Goal: Task Accomplishment & Management: Manage account settings

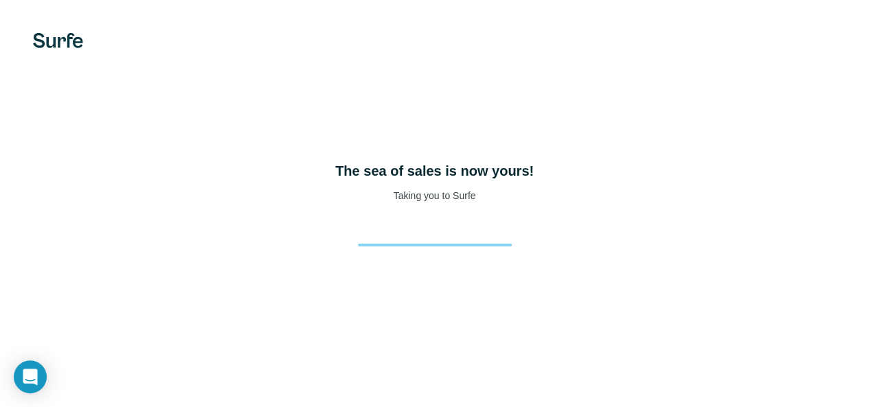
scroll to position [59, 0]
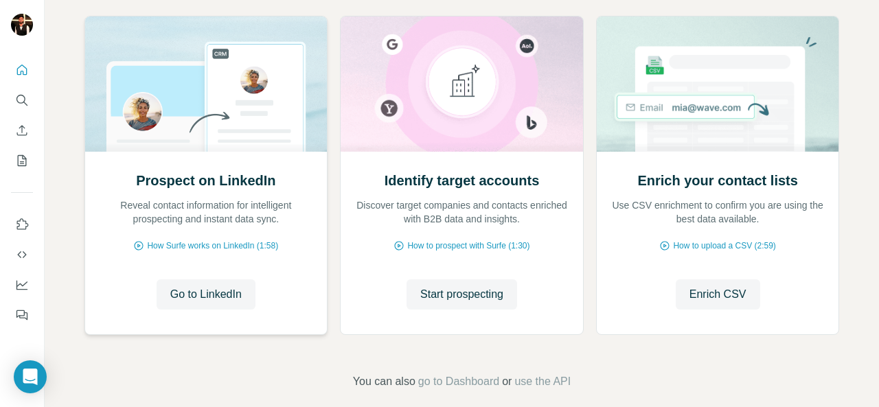
scroll to position [158, 0]
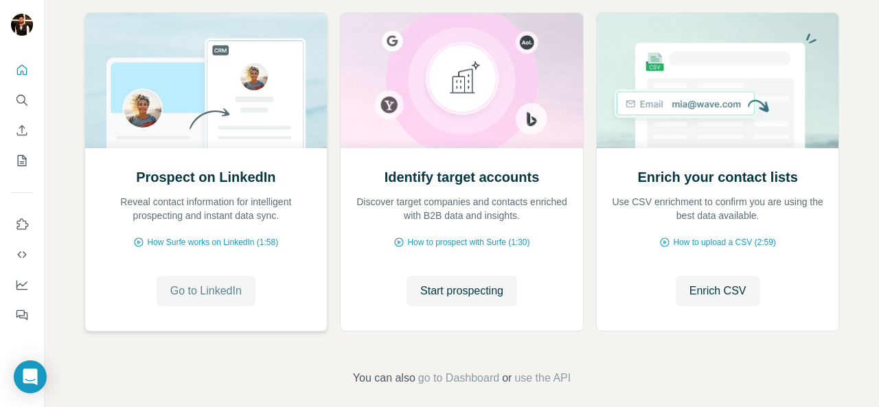
click at [209, 286] on span "Go to LinkedIn" at bounding box center [205, 291] width 71 height 16
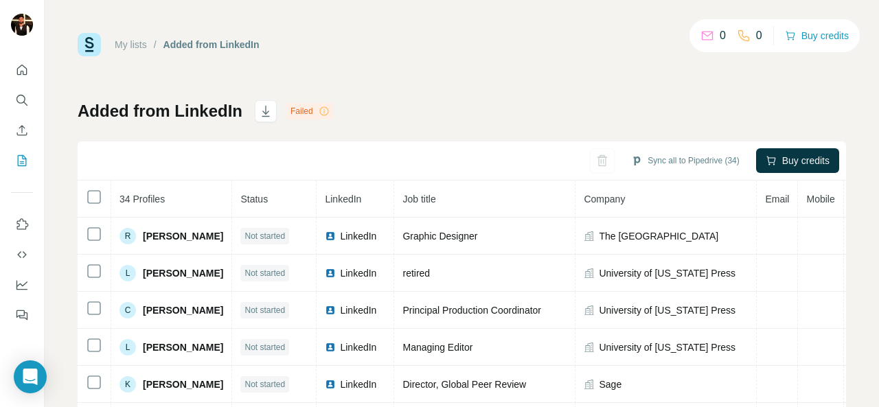
scroll to position [52, 0]
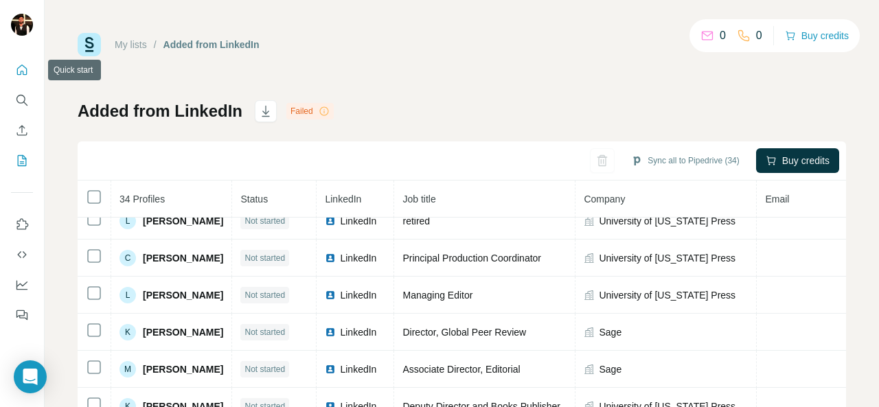
click at [30, 75] on button "Quick start" at bounding box center [22, 70] width 22 height 25
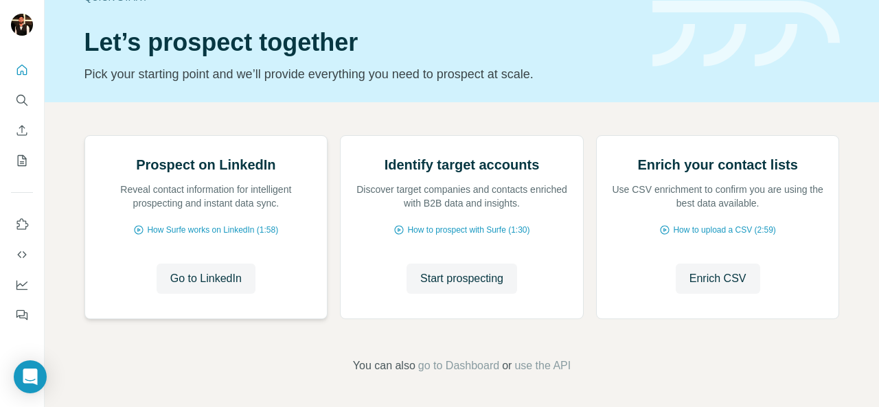
scroll to position [170, 0]
click at [201, 277] on span "Go to LinkedIn" at bounding box center [205, 279] width 71 height 16
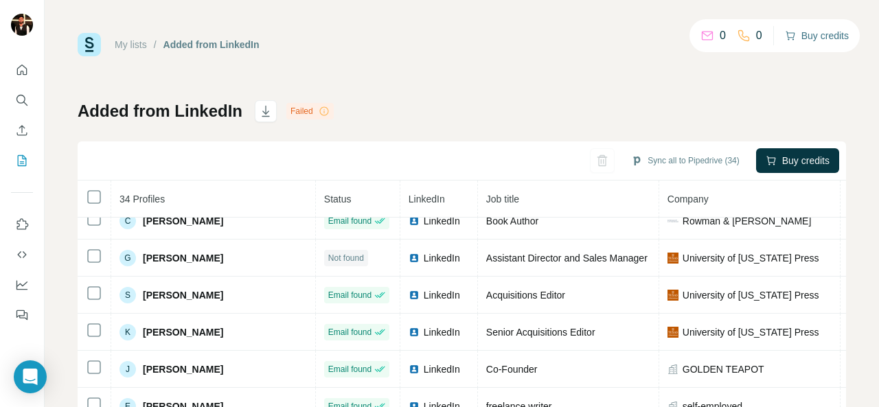
click at [790, 41] on button "Buy credits" at bounding box center [817, 35] width 64 height 19
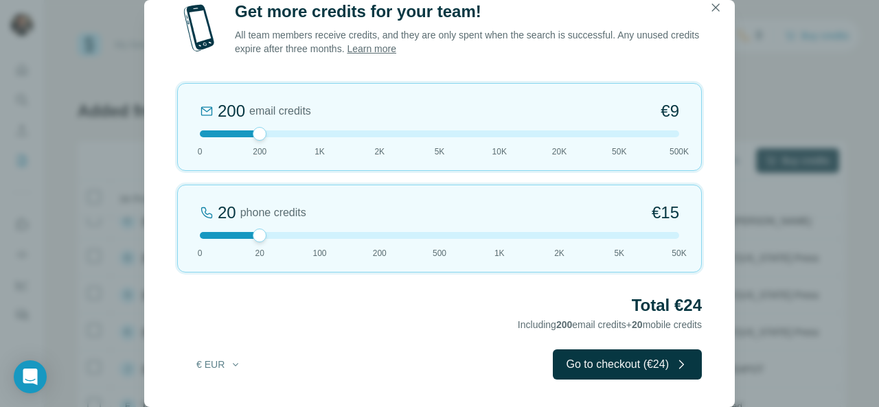
click at [765, 131] on div "Get more credits for your team! All team members receive credits, and they are …" at bounding box center [439, 203] width 879 height 407
click at [714, 8] on icon "button" at bounding box center [716, 8] width 14 height 14
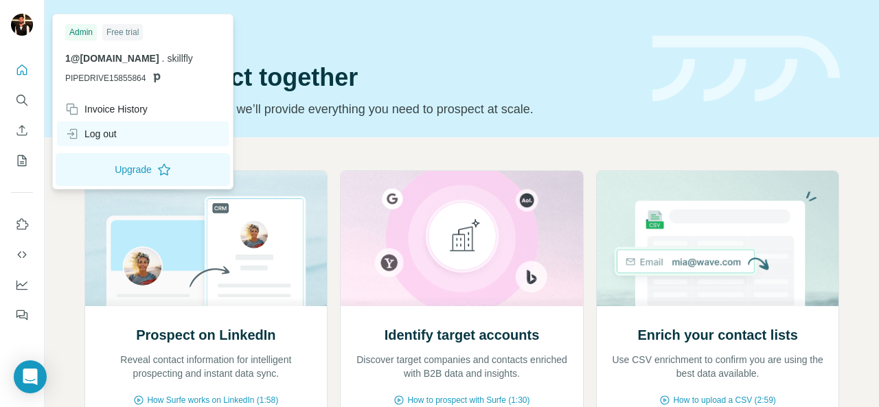
click at [109, 133] on div "Log out" at bounding box center [91, 134] width 52 height 14
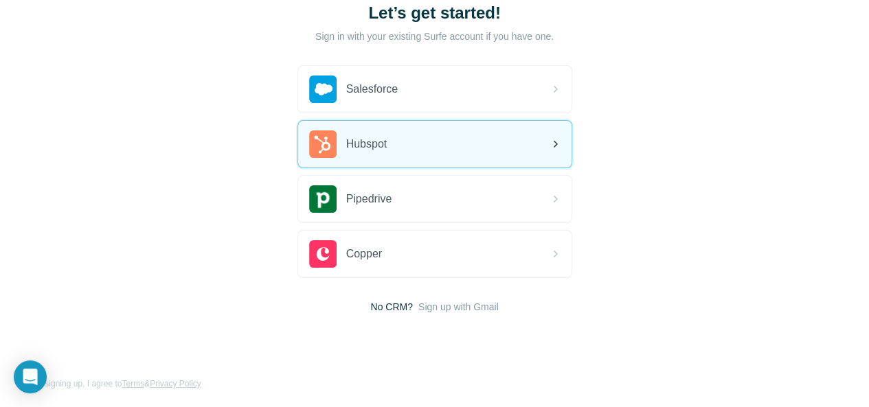
scroll to position [100, 0]
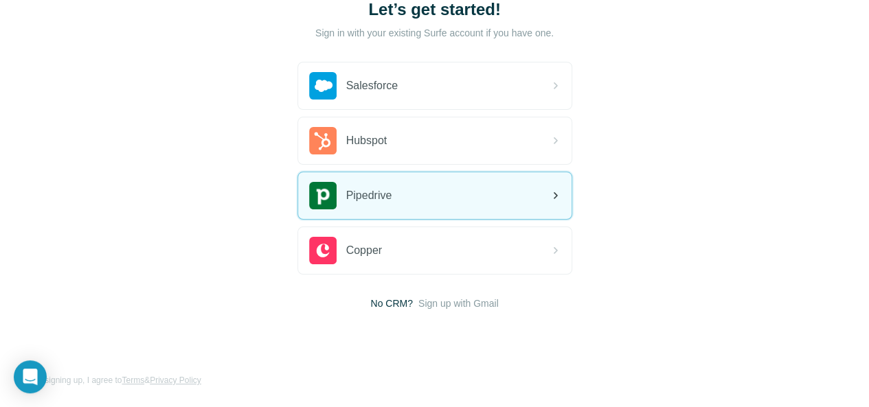
click at [346, 197] on span "Pipedrive" at bounding box center [369, 195] width 46 height 16
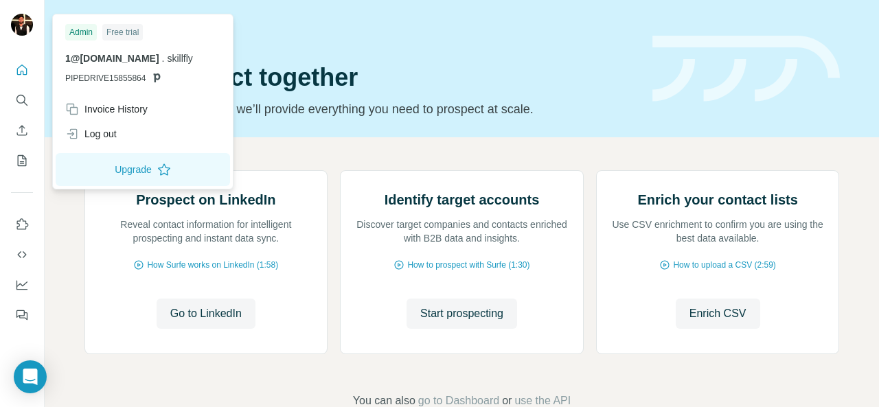
click at [25, 26] on img at bounding box center [22, 25] width 22 height 22
drag, startPoint x: 111, startPoint y: 56, endPoint x: 123, endPoint y: 36, distance: 22.5
click at [123, 36] on div "Admin Free trial 1@1.lucknowacres.in . skillfly PIPEDRIVE15855864" at bounding box center [143, 57] width 174 height 80
click at [123, 36] on div "Free trial" at bounding box center [122, 32] width 41 height 16
click at [114, 31] on div "Free trial" at bounding box center [122, 32] width 41 height 16
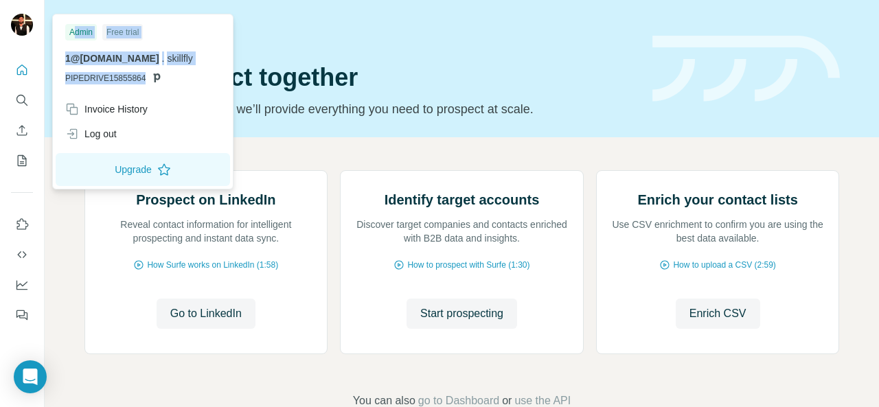
drag, startPoint x: 76, startPoint y: 29, endPoint x: 188, endPoint y: 69, distance: 119.7
click at [188, 69] on div "Admin Free trial 1@1.lucknowacres.in . skillfly PIPEDRIVE15855864" at bounding box center [143, 57] width 174 height 80
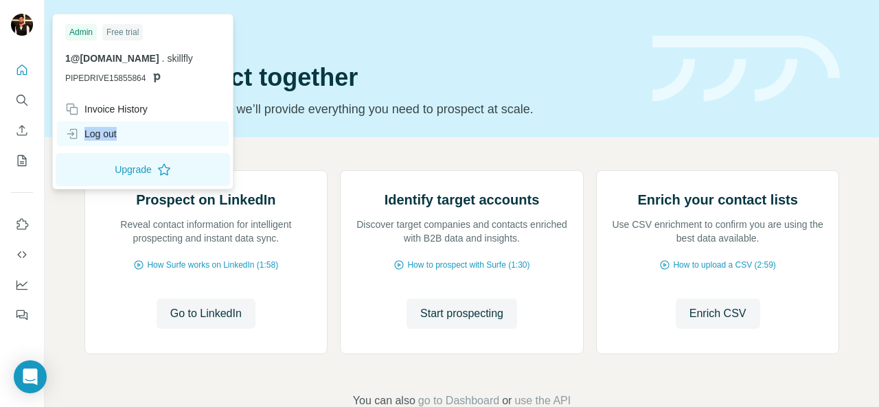
drag, startPoint x: 201, startPoint y: 142, endPoint x: 98, endPoint y: 127, distance: 104.1
click at [98, 127] on div "Log out" at bounding box center [143, 134] width 172 height 25
click at [98, 127] on div "Log out" at bounding box center [91, 134] width 52 height 14
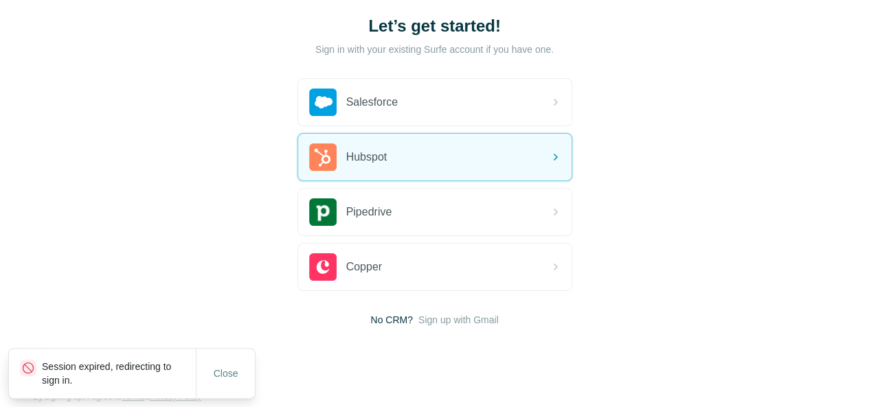
scroll to position [100, 0]
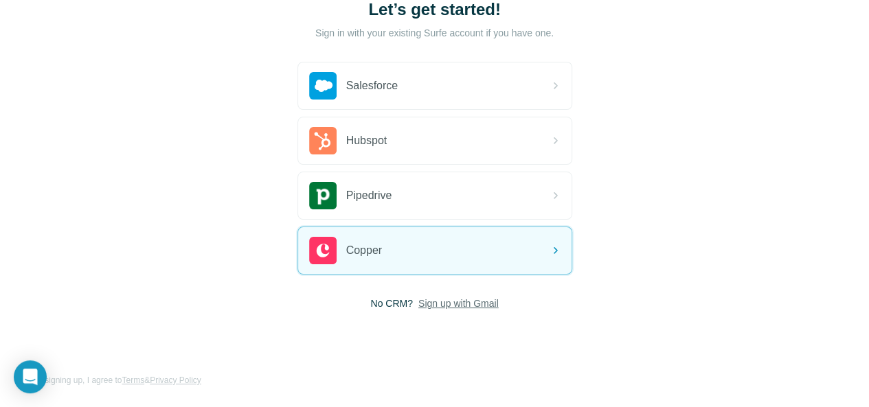
click at [418, 306] on span "Sign up with Gmail" at bounding box center [458, 304] width 80 height 14
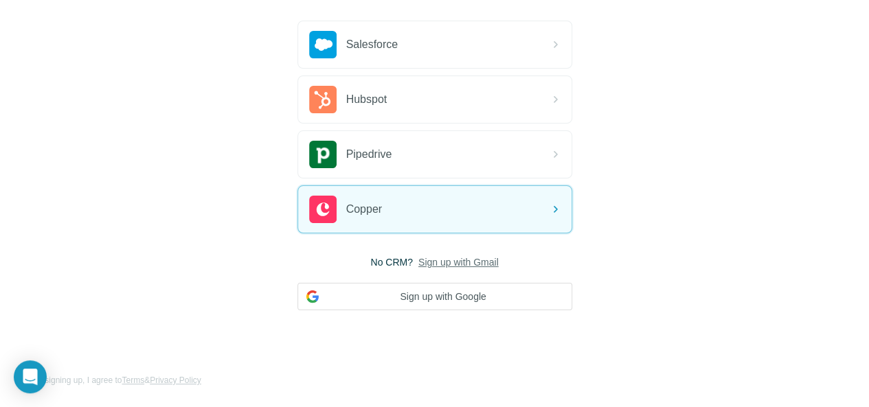
click at [418, 258] on span "Sign up with Gmail" at bounding box center [458, 262] width 80 height 14
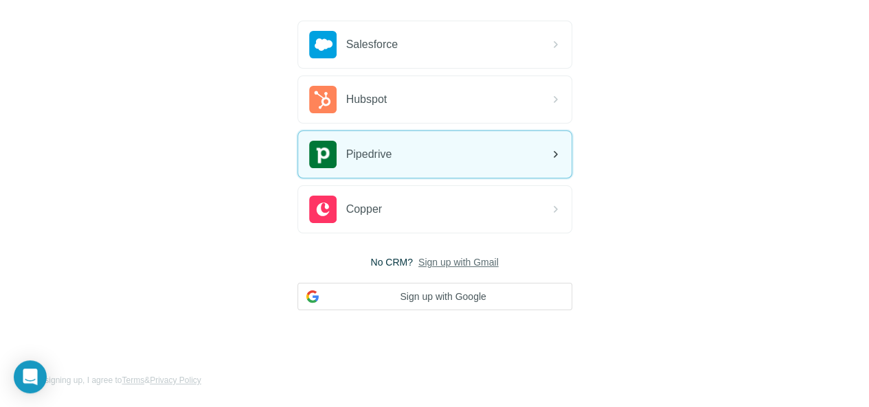
click at [298, 147] on div "Pipedrive" at bounding box center [434, 154] width 273 height 47
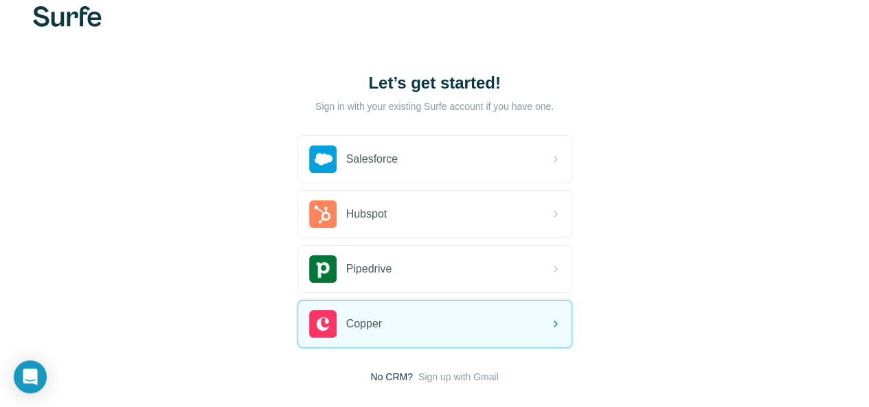
scroll to position [26, 0]
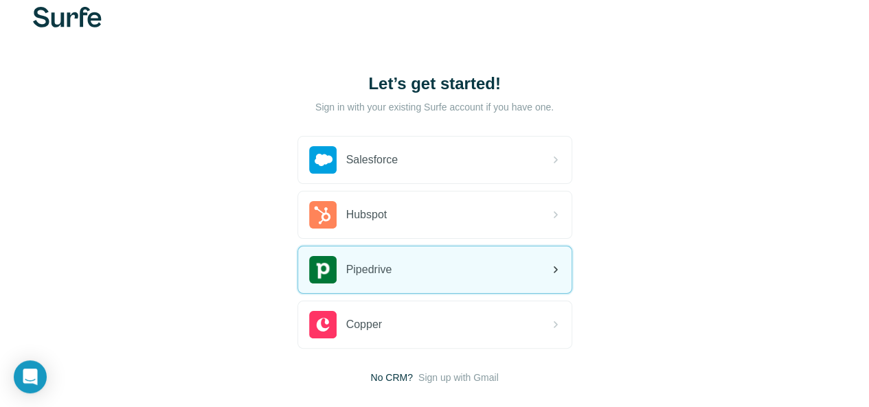
click at [298, 255] on div "Pipedrive" at bounding box center [434, 270] width 273 height 47
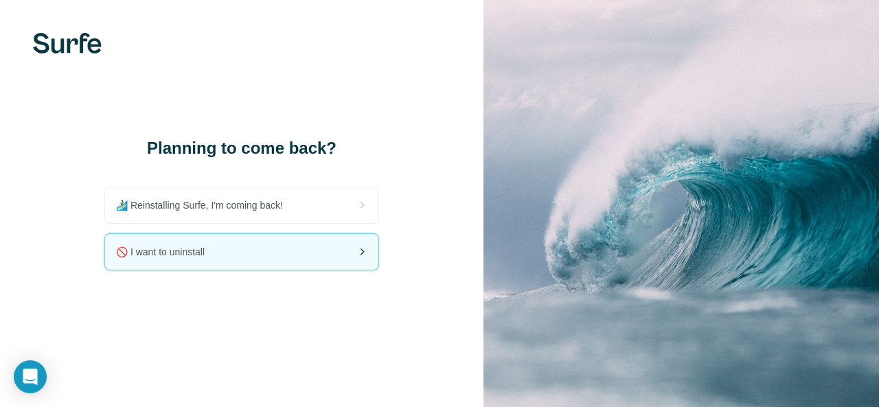
click at [210, 249] on span "🚫 I want to uninstall" at bounding box center [166, 252] width 100 height 14
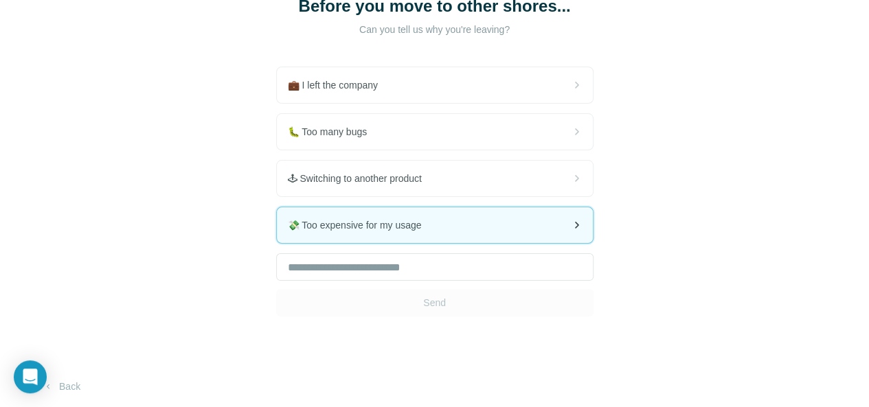
scroll to position [110, 0]
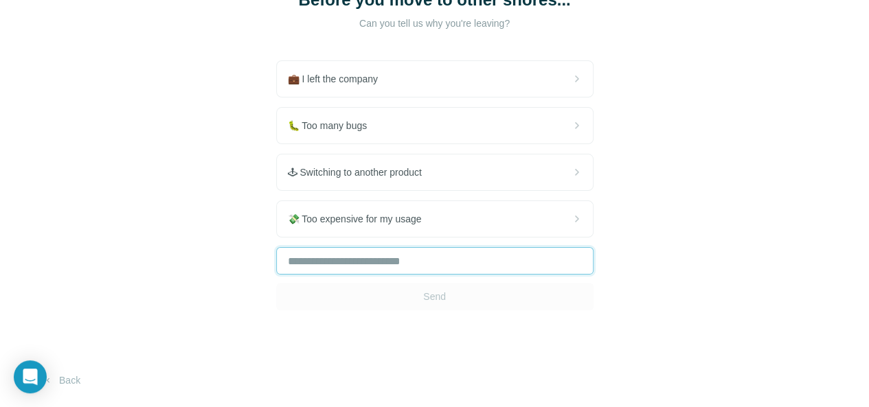
click at [276, 258] on input "text" at bounding box center [434, 260] width 317 height 27
type input "**********"
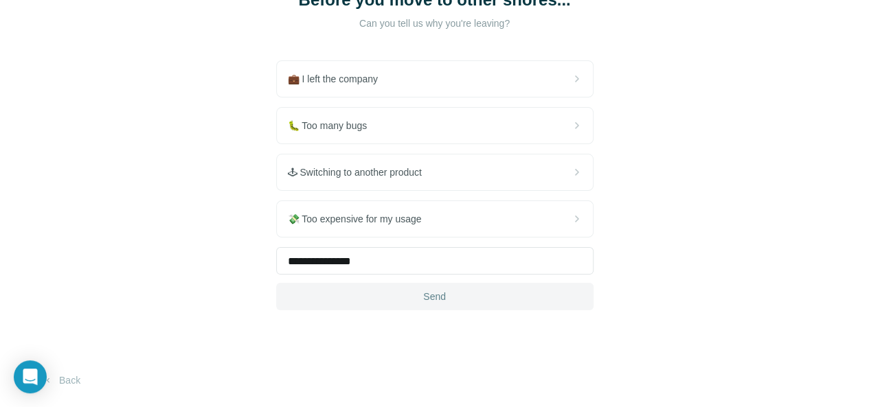
click at [423, 299] on span "Send" at bounding box center [434, 297] width 23 height 14
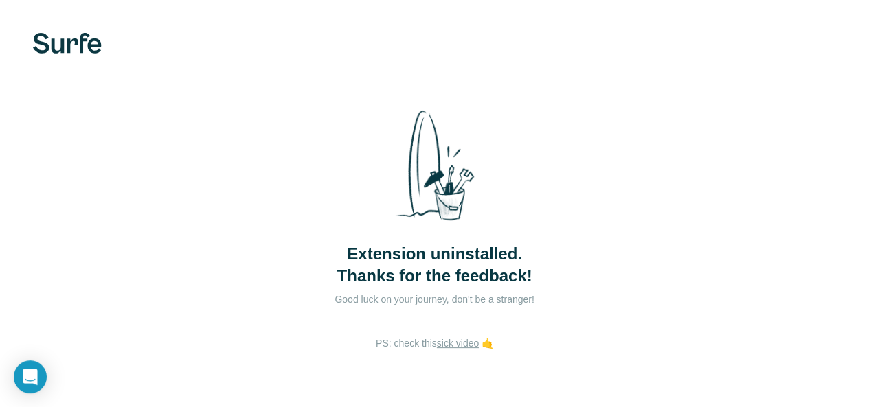
scroll to position [41, 0]
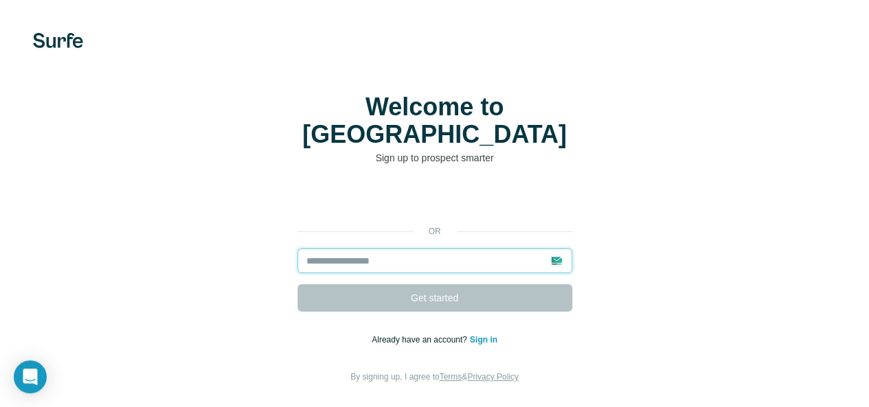
click at [297, 249] on input "email" at bounding box center [434, 261] width 275 height 25
paste input "**********"
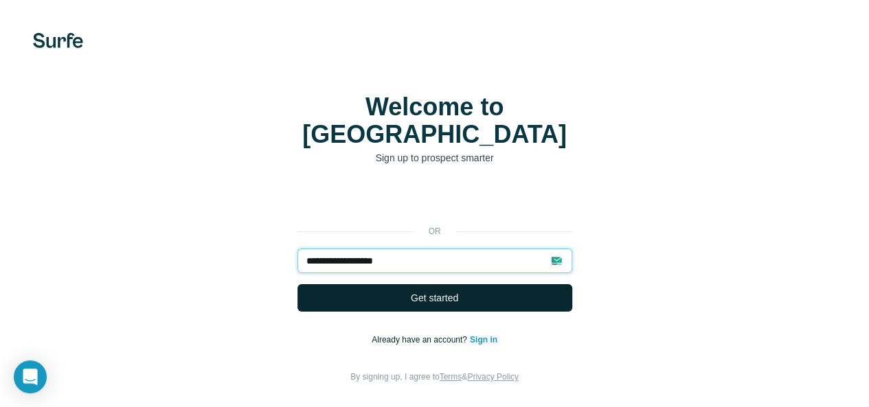
type input "**********"
click at [411, 291] on span "Get started" at bounding box center [434, 298] width 47 height 14
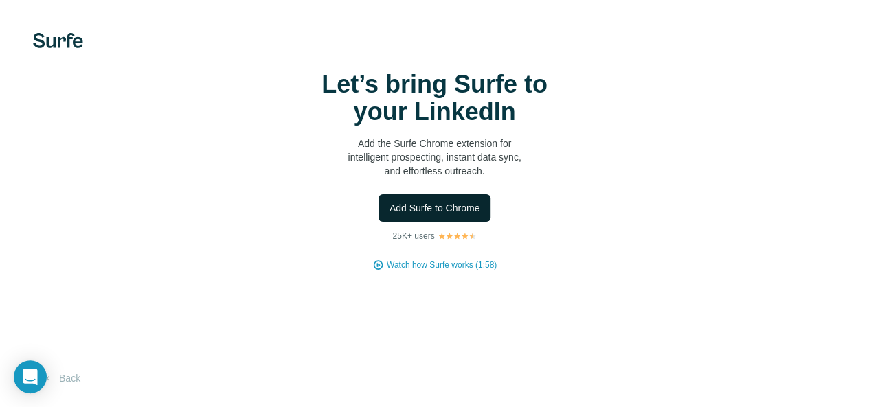
click at [389, 215] on span "Add Surfe to Chrome" at bounding box center [434, 208] width 91 height 14
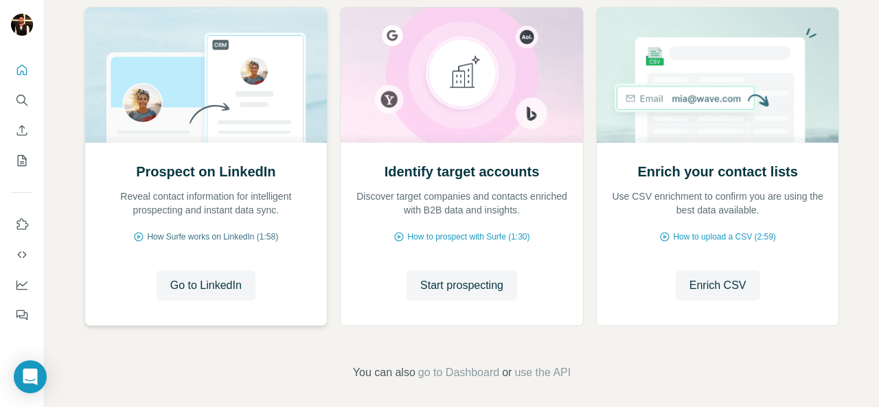
scroll to position [164, 0]
click at [204, 278] on span "Go to LinkedIn" at bounding box center [205, 285] width 71 height 16
click at [238, 293] on button "Go to LinkedIn" at bounding box center [206, 285] width 99 height 30
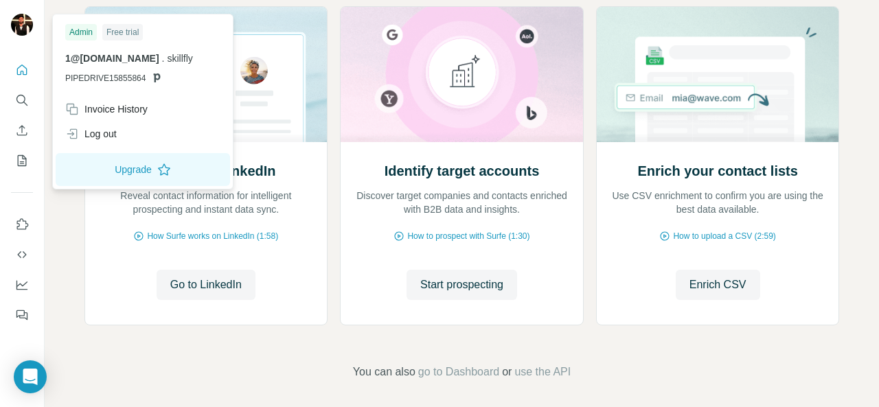
click at [69, 54] on span "1@1.lucknowacres.in" at bounding box center [112, 58] width 94 height 11
click at [106, 108] on div "Invoice History" at bounding box center [106, 109] width 82 height 14
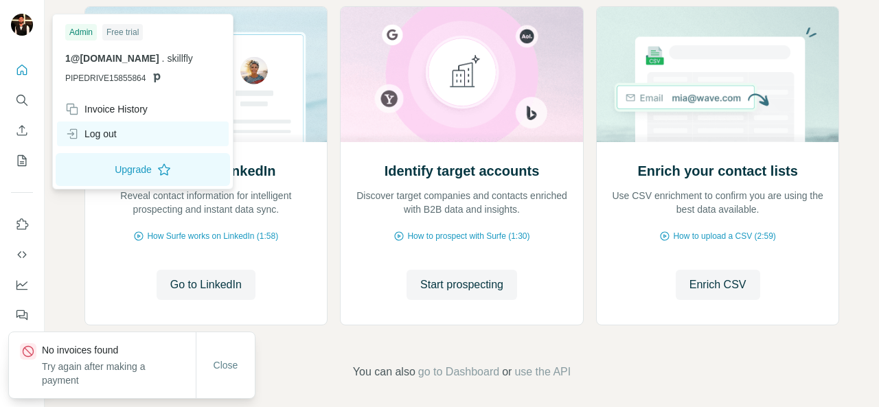
click at [102, 138] on div "Log out" at bounding box center [91, 134] width 52 height 14
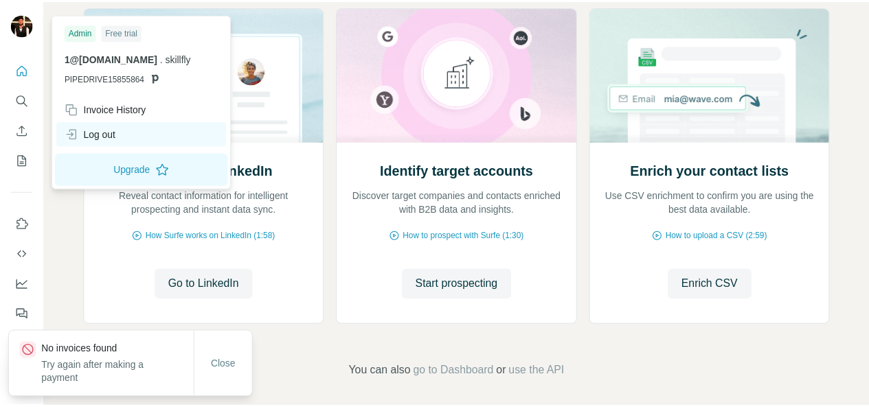
scroll to position [140, 0]
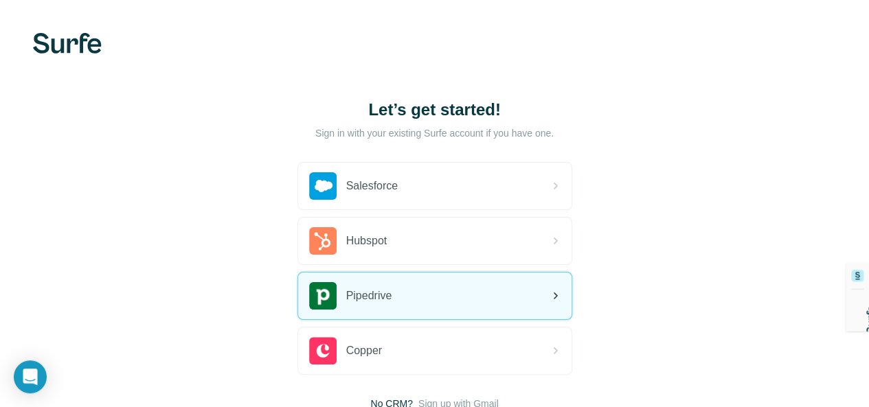
click at [298, 289] on div "Pipedrive" at bounding box center [434, 296] width 273 height 47
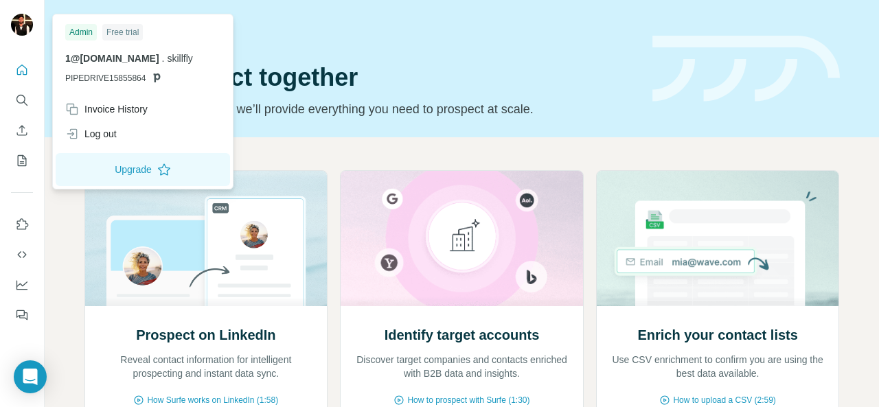
click at [22, 26] on img at bounding box center [22, 25] width 22 height 22
click at [113, 128] on div "Log out" at bounding box center [91, 134] width 52 height 14
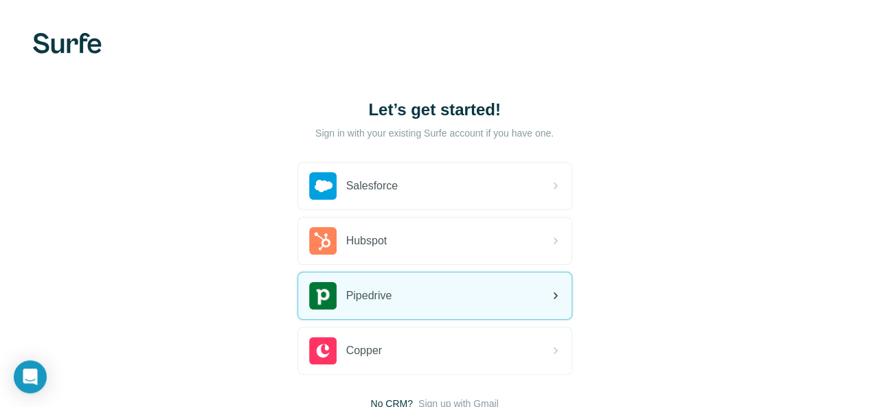
click at [309, 286] on div "Pipedrive" at bounding box center [350, 295] width 83 height 27
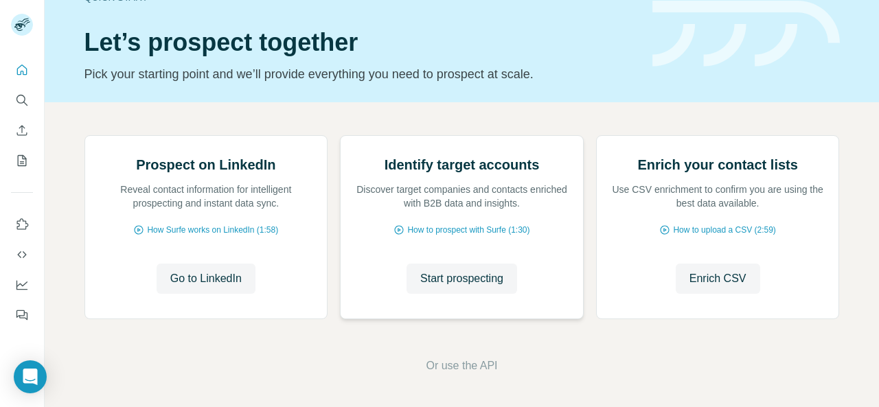
scroll to position [109, 0]
click at [213, 287] on span "Go to LinkedIn" at bounding box center [205, 279] width 71 height 16
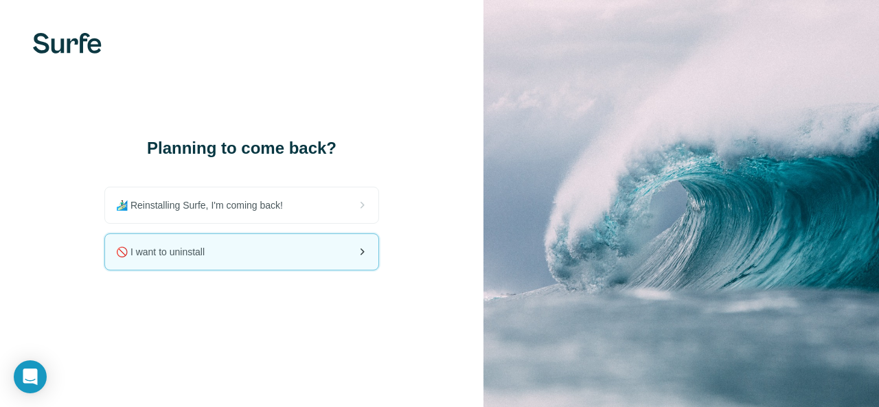
click at [332, 244] on div "🚫 I want to uninstall" at bounding box center [241, 252] width 273 height 36
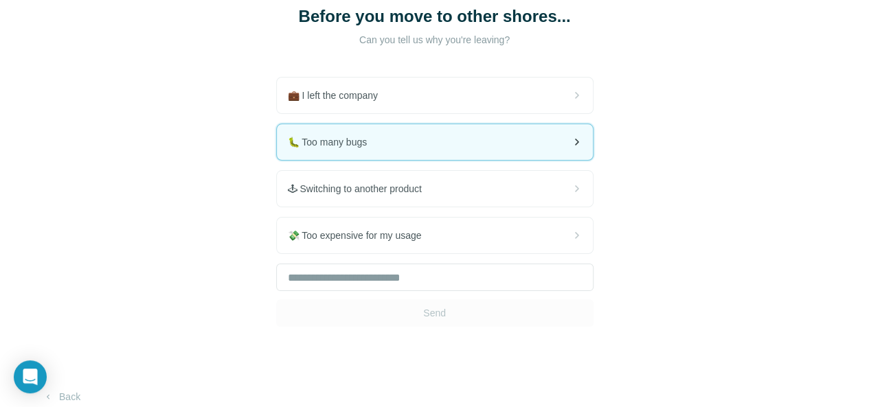
scroll to position [95, 0]
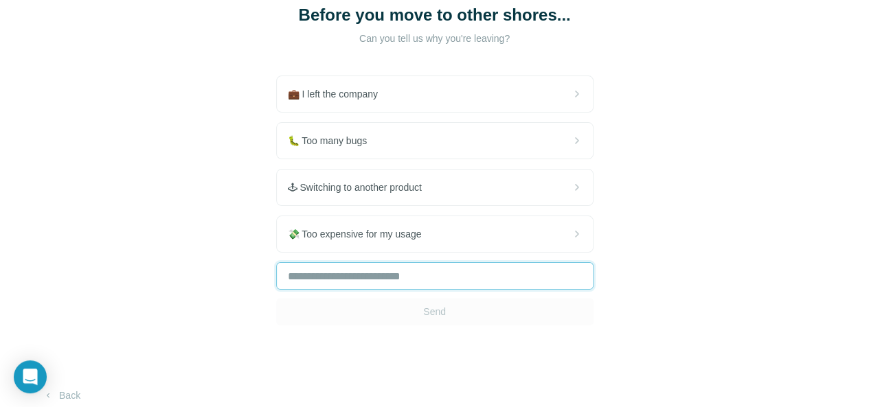
click at [276, 270] on input "text" at bounding box center [434, 275] width 317 height 27
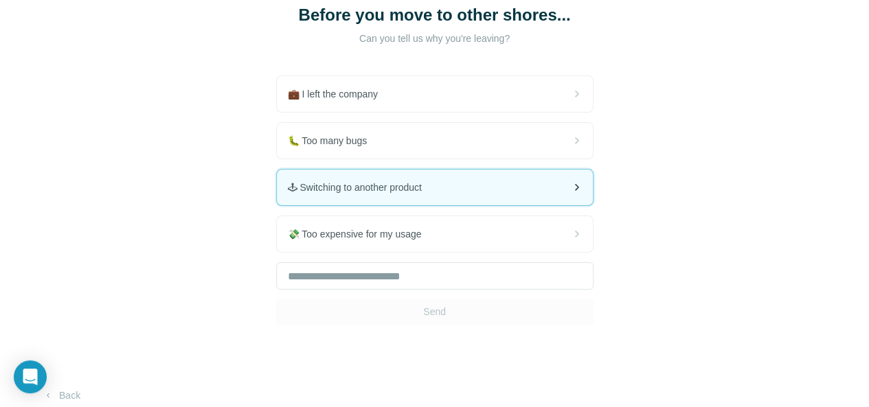
click at [288, 187] on span "🕹 Switching to another product" at bounding box center [360, 188] width 145 height 14
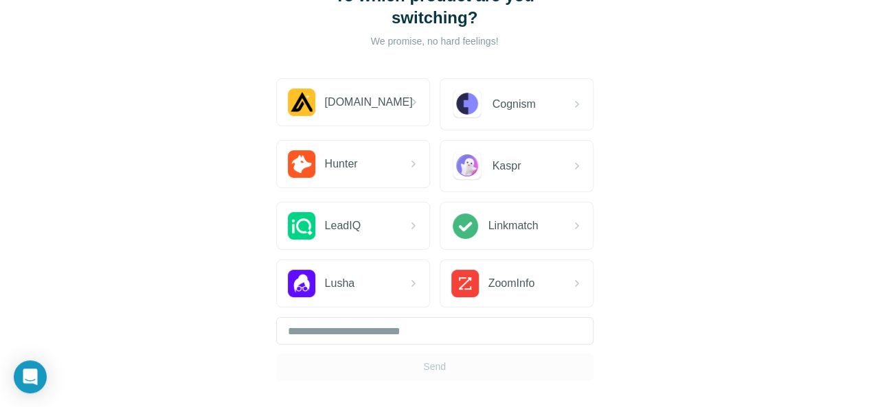
scroll to position [113, 0]
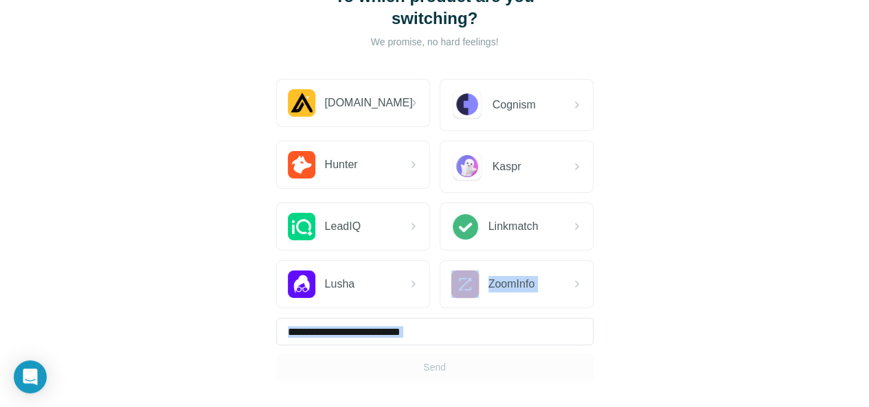
drag, startPoint x: 161, startPoint y: 280, endPoint x: 203, endPoint y: 384, distance: 112.7
click at [203, 384] on div "To which product are you switching? We promise, no hard feelings! Apollo.io Cog…" at bounding box center [434, 183] width 869 height 593
click at [276, 363] on div "Send" at bounding box center [434, 349] width 317 height 63
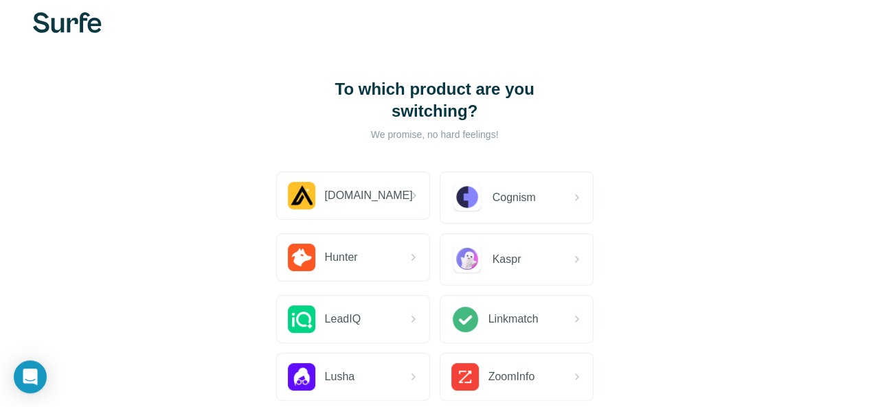
scroll to position [66, 0]
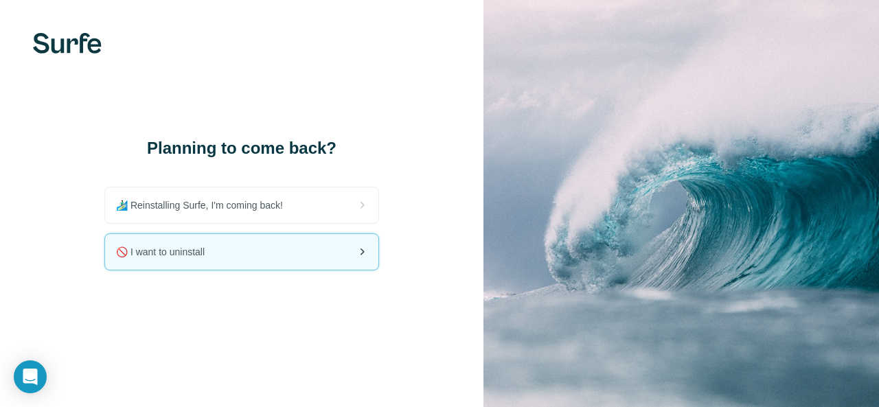
click at [261, 247] on div "🚫 I want to uninstall" at bounding box center [241, 252] width 273 height 36
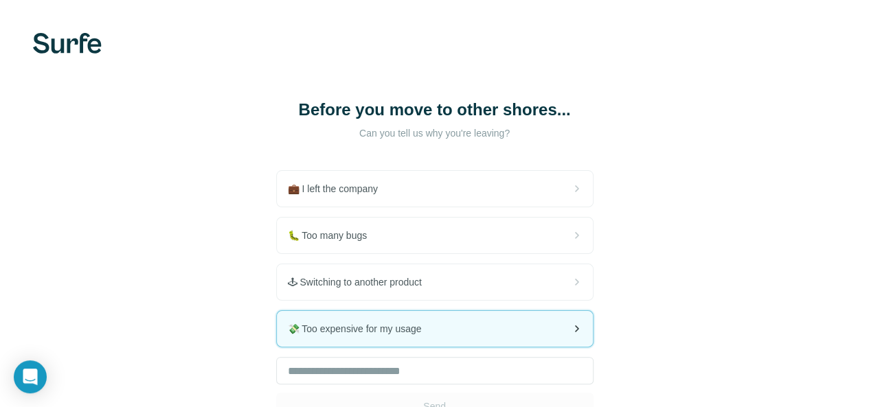
scroll to position [67, 0]
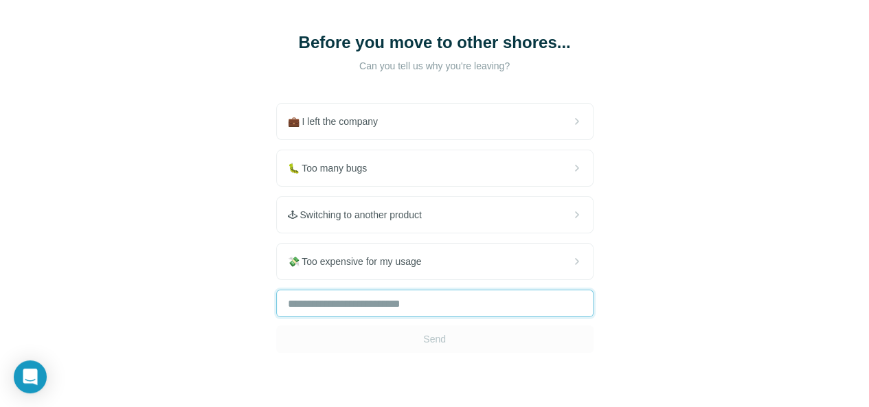
click at [276, 302] on input "text" at bounding box center [434, 303] width 317 height 27
type input "**********"
click at [276, 351] on button "Send" at bounding box center [434, 339] width 317 height 27
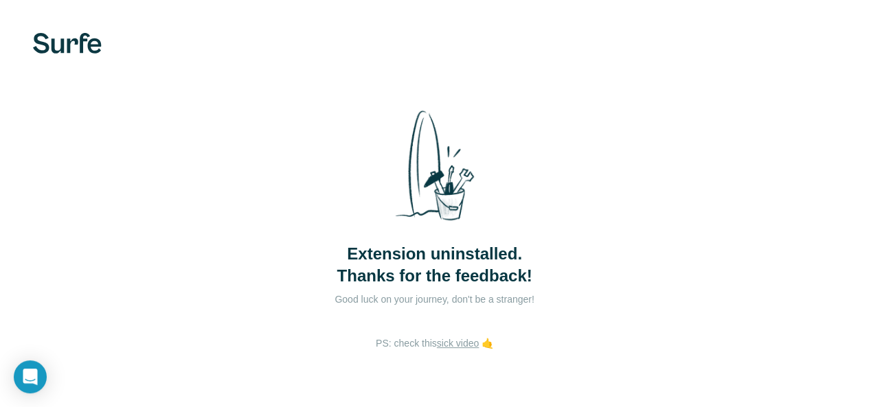
scroll to position [41, 0]
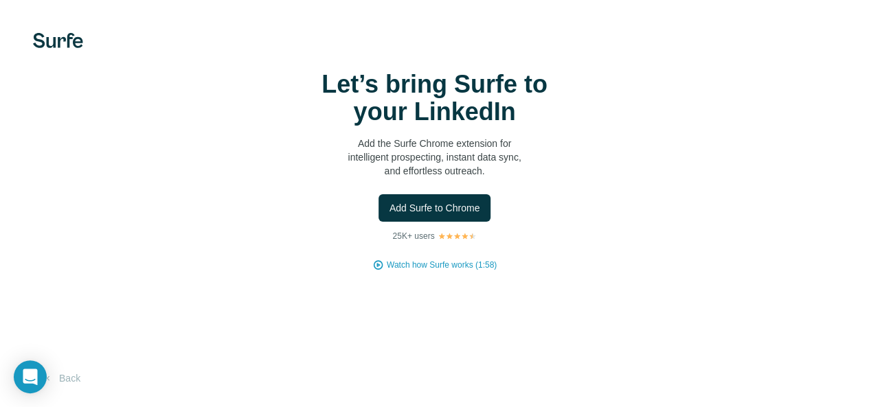
scroll to position [59, 0]
click at [65, 377] on button "Back" at bounding box center [61, 378] width 57 height 25
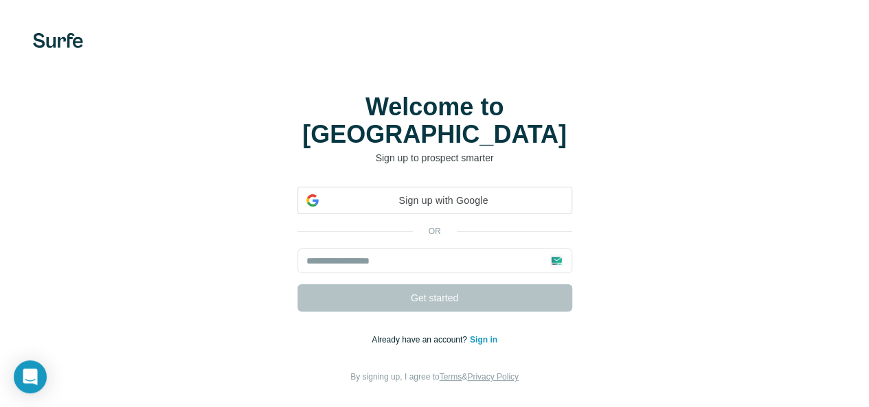
click at [65, 377] on div "Welcome to Surfe Sign up to prospect smarter Sign up with Google Sign up with G…" at bounding box center [434, 239] width 869 height 478
drag, startPoint x: 321, startPoint y: 196, endPoint x: 2, endPoint y: 201, distance: 318.7
click at [2, 201] on div "Welcome to Surfe Sign up to prospect smarter or Get started Already have an acc…" at bounding box center [434, 239] width 869 height 478
drag, startPoint x: 76, startPoint y: 196, endPoint x: 36, endPoint y: 233, distance: 53.9
click at [36, 233] on div "or Get started Already have an account? Sign in By signing up, I agree to Terms…" at bounding box center [434, 286] width 814 height 198
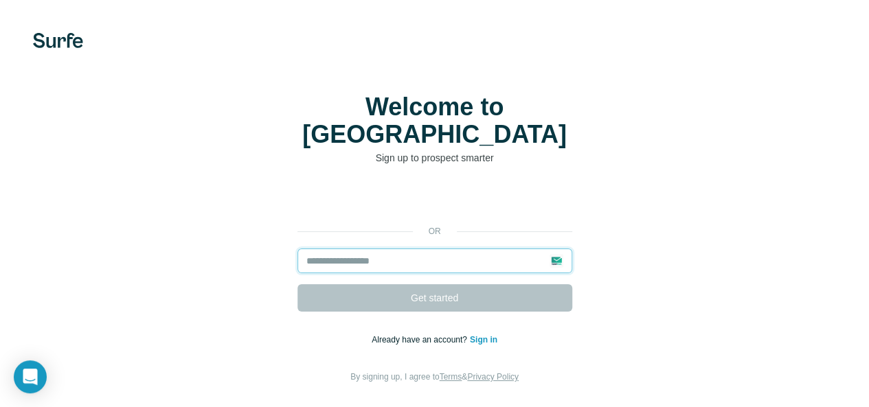
click at [297, 249] on input "email" at bounding box center [434, 261] width 275 height 25
paste input "**********"
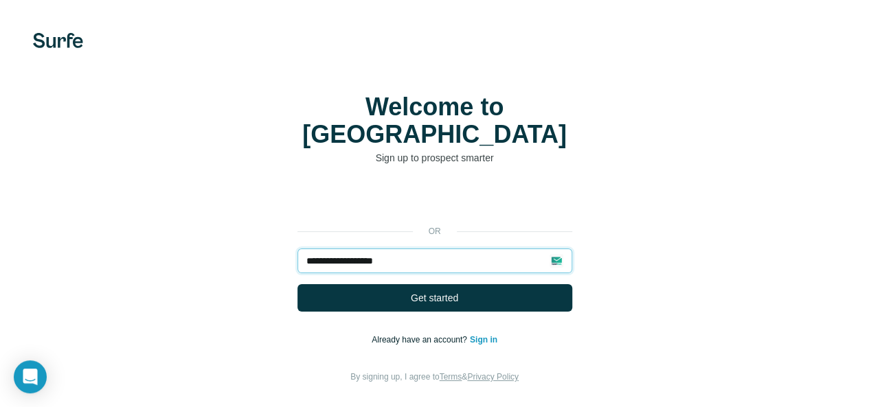
click at [297, 249] on input "**********" at bounding box center [434, 261] width 275 height 25
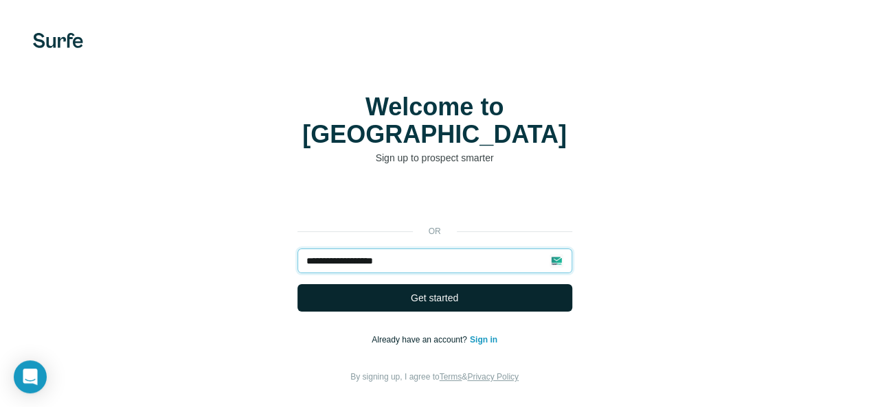
type input "**********"
click at [297, 286] on button "Get started" at bounding box center [434, 297] width 275 height 27
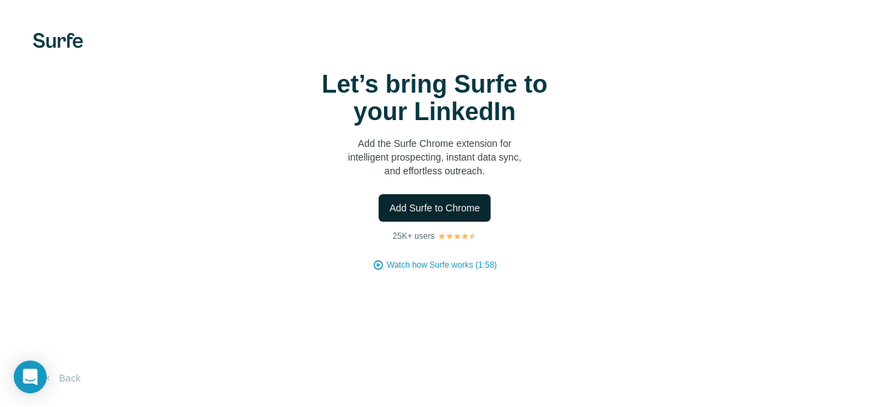
click at [389, 215] on span "Add Surfe to Chrome" at bounding box center [434, 208] width 91 height 14
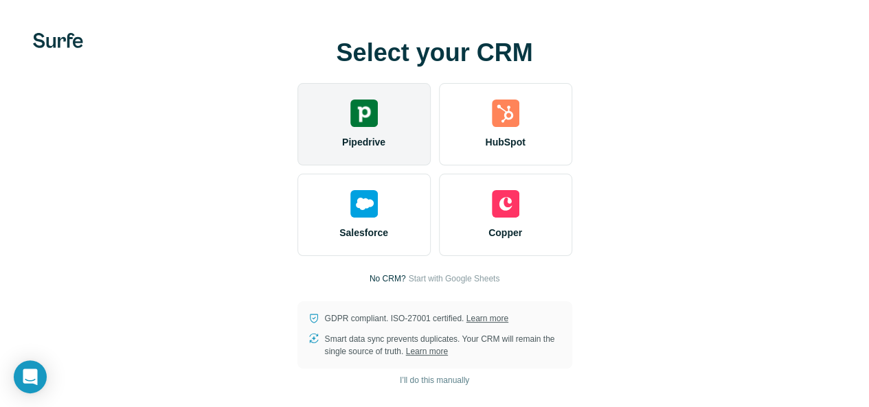
click at [297, 150] on div "Pipedrive" at bounding box center [363, 124] width 133 height 82
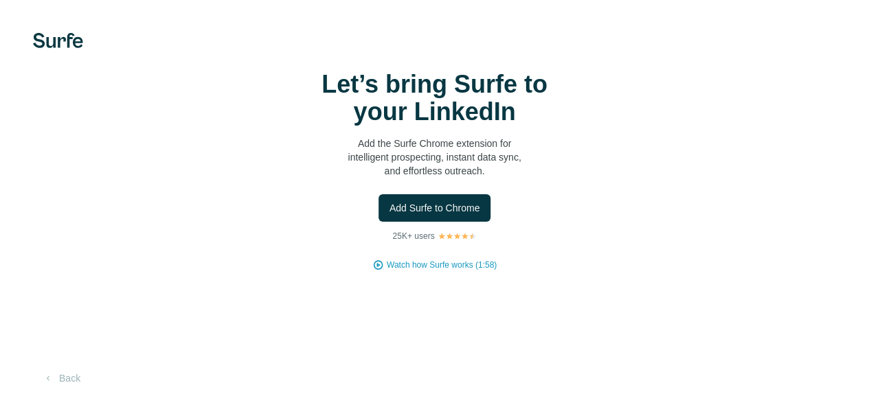
scroll to position [59, 0]
click at [71, 378] on button "Back" at bounding box center [61, 378] width 57 height 25
click at [62, 377] on button "Back" at bounding box center [61, 378] width 57 height 25
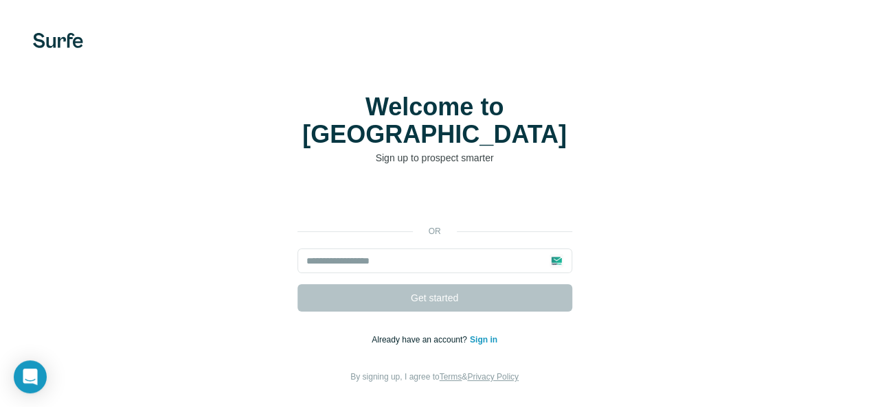
click at [297, 151] on p "Sign up to prospect smarter" at bounding box center [434, 158] width 275 height 14
